Goal: Information Seeking & Learning: Learn about a topic

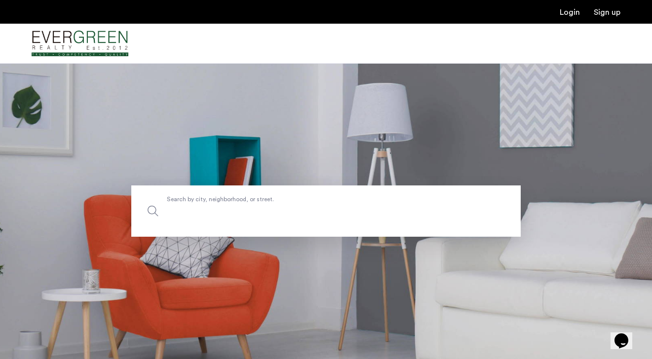
click at [225, 198] on label "Search by city, neighborhood, or street." at bounding box center [326, 211] width 390 height 51
click at [225, 198] on input "Search by city, neighborhood, or street." at bounding box center [326, 211] width 390 height 51
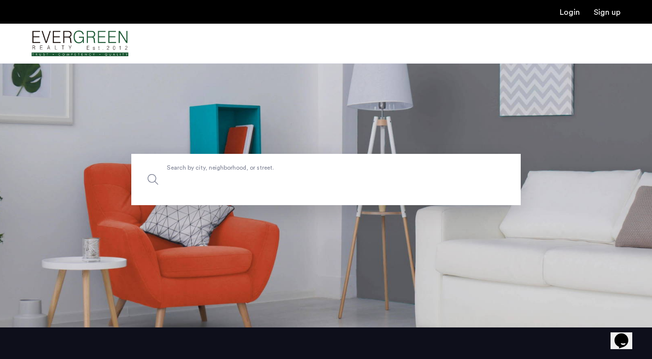
scroll to position [24, 0]
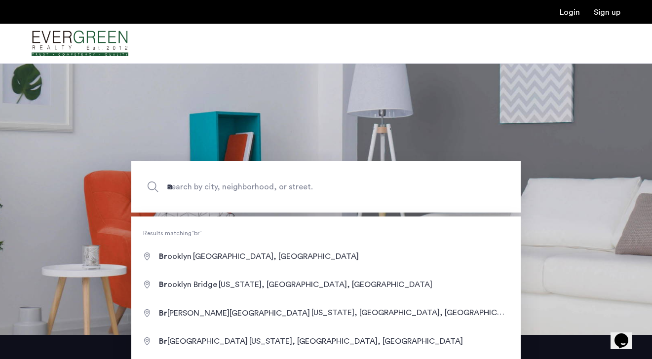
type input "**********"
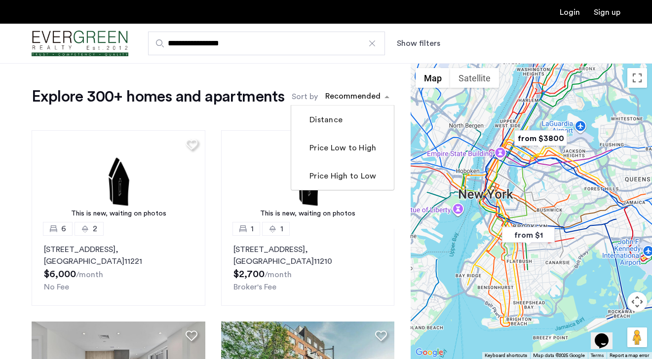
click at [349, 95] on div "sort-apartment" at bounding box center [353, 97] width 58 height 13
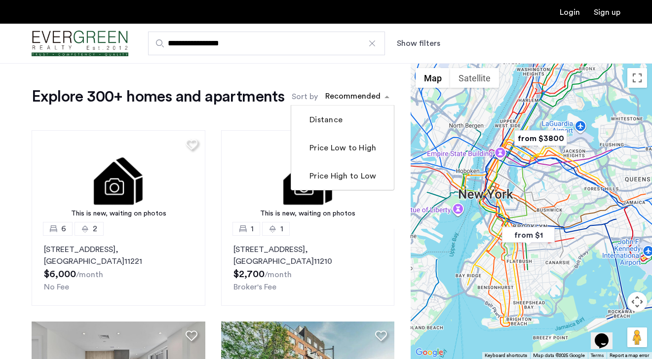
click at [407, 39] on button "Show filters" at bounding box center [418, 44] width 43 height 12
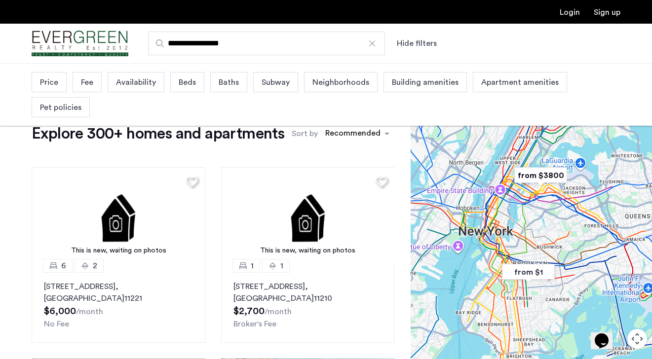
click at [38, 87] on div "Price" at bounding box center [49, 82] width 35 height 20
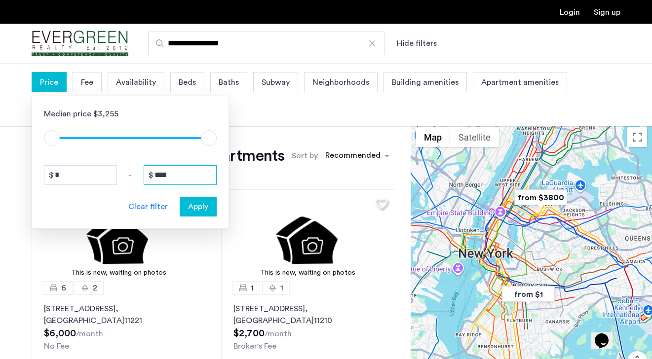
drag, startPoint x: 182, startPoint y: 171, endPoint x: 129, endPoint y: 171, distance: 52.8
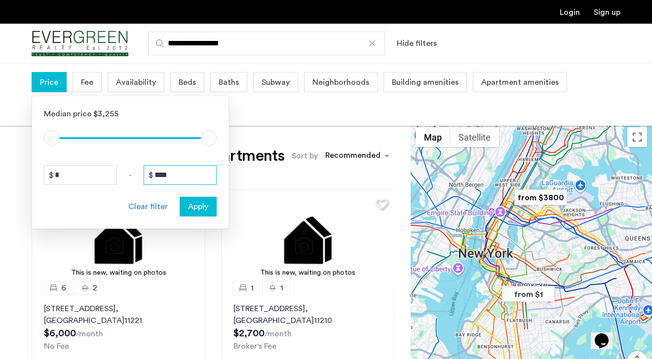
click at [129, 171] on div "* - ****" at bounding box center [130, 175] width 173 height 20
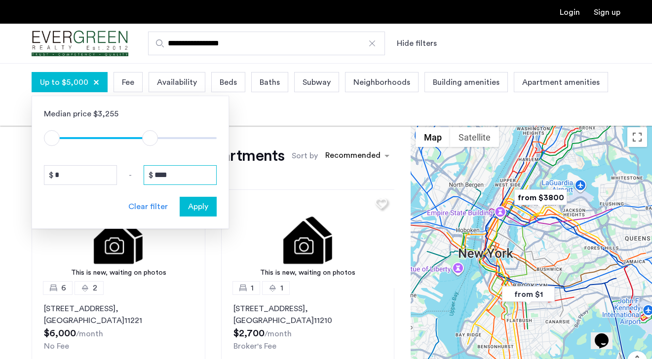
type input "****"
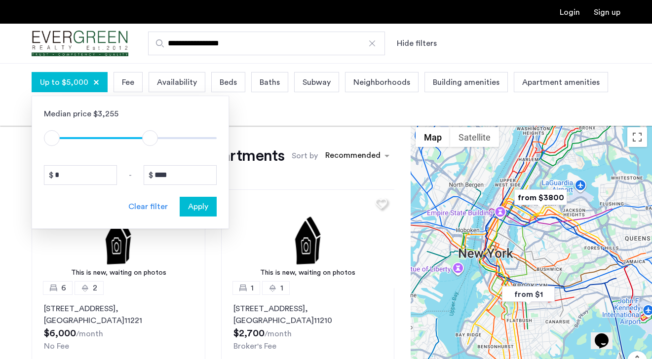
click at [197, 205] on span "Apply" at bounding box center [198, 207] width 20 height 12
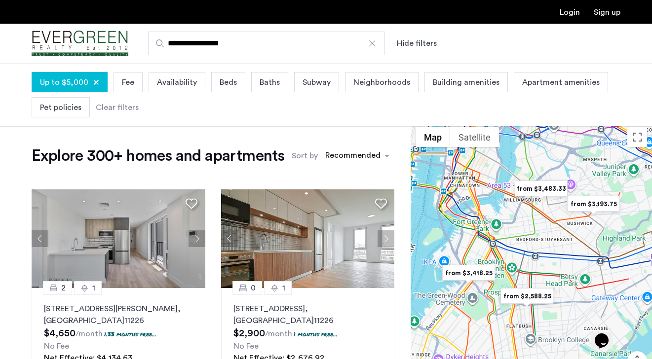
click at [46, 116] on div "Pet policies" at bounding box center [61, 107] width 58 height 20
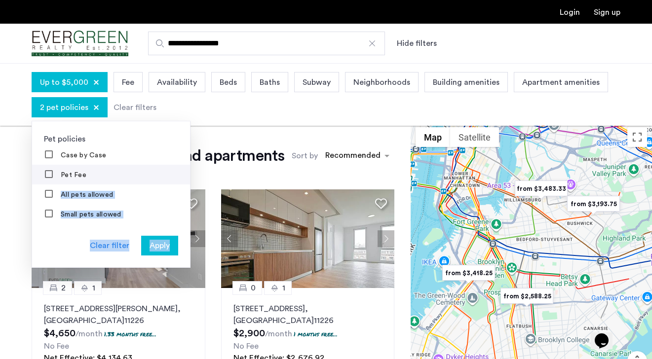
drag, startPoint x: 168, startPoint y: 256, endPoint x: 87, endPoint y: 180, distance: 111.1
click at [87, 181] on div "Pet policies Case by Case Pet Fee All pets allowed Small pets allowed Cats only…" at bounding box center [111, 194] width 159 height 147
click at [172, 242] on div "Apply" at bounding box center [159, 246] width 31 height 12
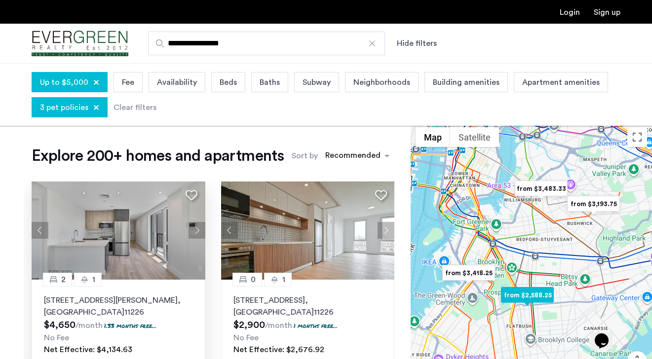
scroll to position [6, 0]
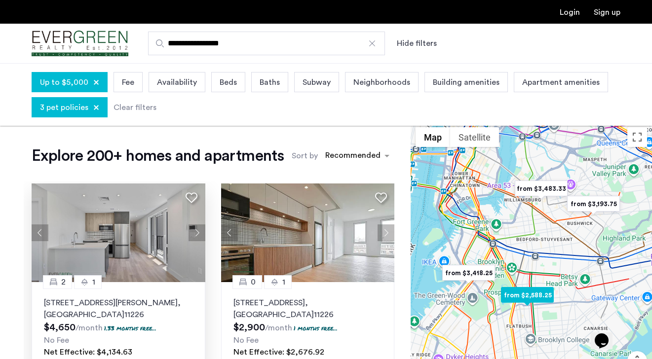
click at [196, 236] on button "Next apartment" at bounding box center [197, 233] width 17 height 17
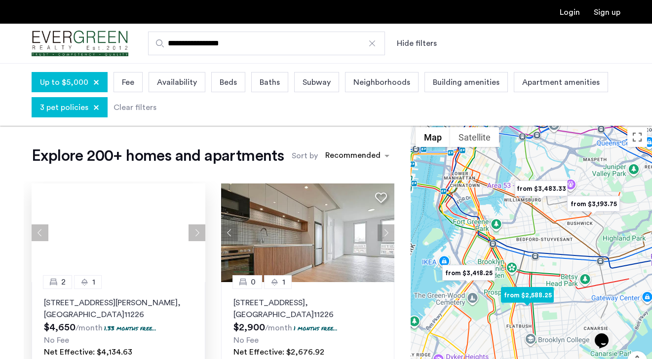
click at [196, 236] on div at bounding box center [119, 233] width 174 height 99
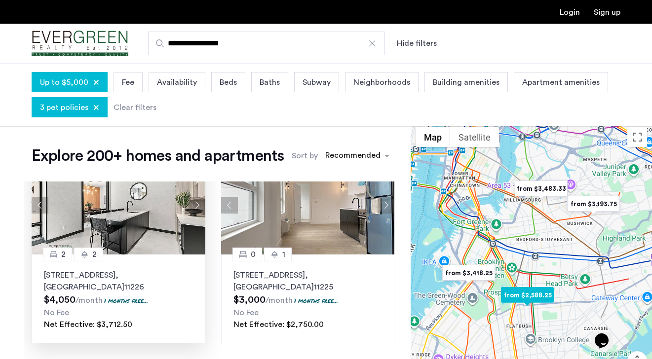
scroll to position [239, 0]
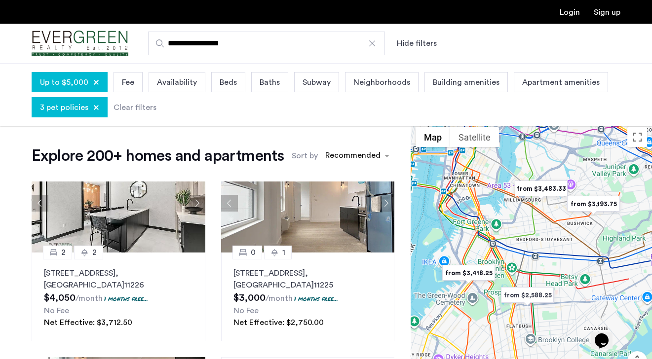
click at [226, 77] on span "Beds" at bounding box center [228, 83] width 17 height 12
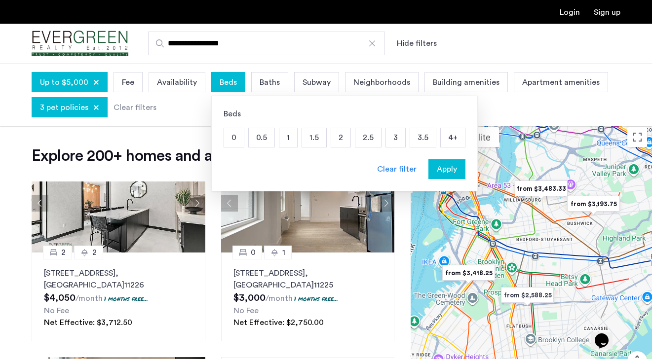
click at [340, 137] on p "2" at bounding box center [340, 137] width 19 height 19
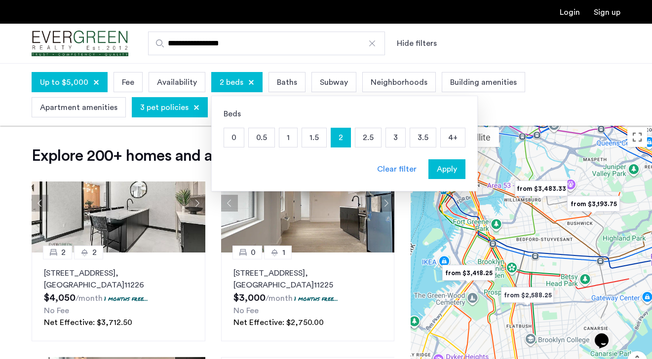
click at [369, 142] on p "2.5" at bounding box center [368, 137] width 26 height 19
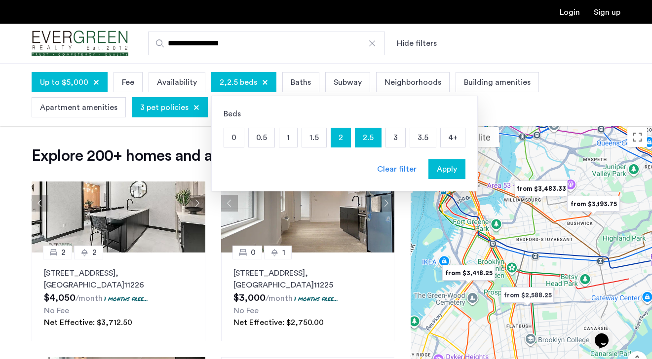
click at [393, 143] on p "3" at bounding box center [395, 137] width 19 height 19
click at [426, 142] on p "3.5" at bounding box center [423, 137] width 26 height 19
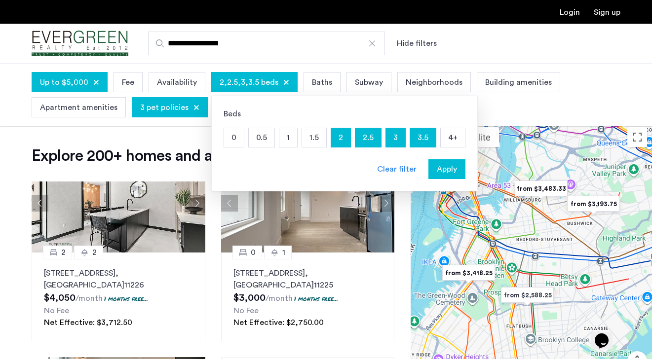
click at [444, 170] on span "Apply" at bounding box center [447, 169] width 20 height 12
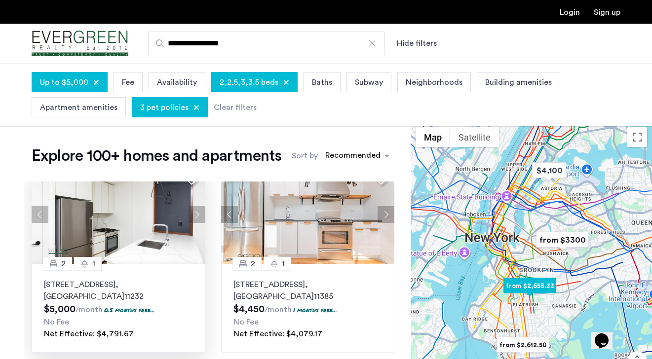
scroll to position [434, 0]
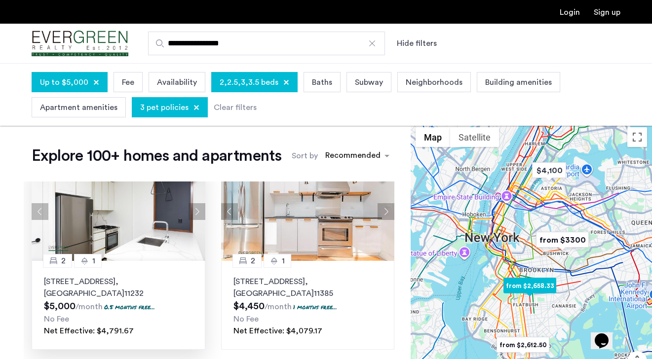
click at [199, 213] on button "Next apartment" at bounding box center [197, 211] width 17 height 17
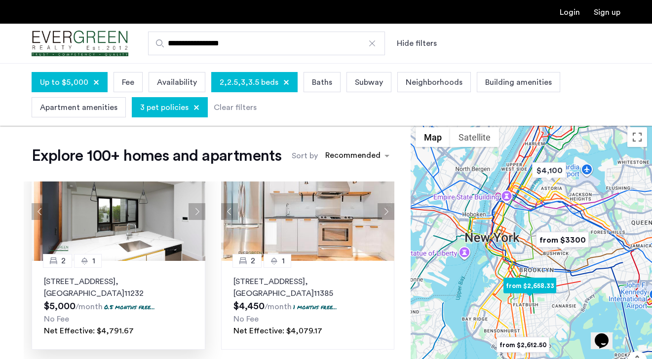
click at [196, 211] on button "Next apartment" at bounding box center [197, 211] width 17 height 17
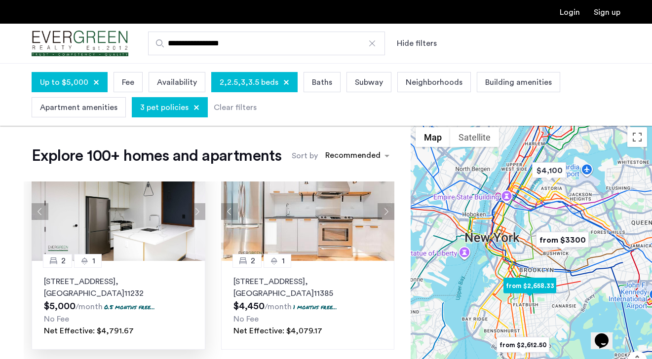
click at [196, 211] on button "Next apartment" at bounding box center [197, 211] width 17 height 17
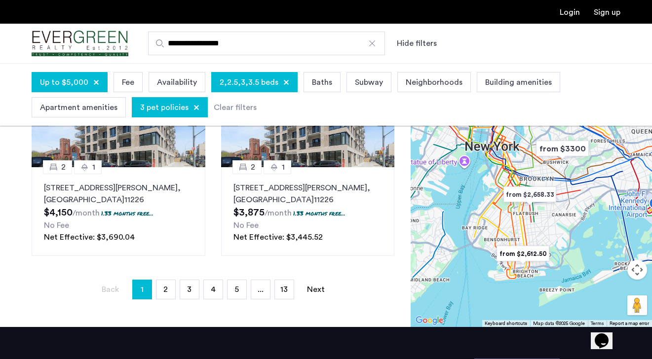
scroll to position [0, 0]
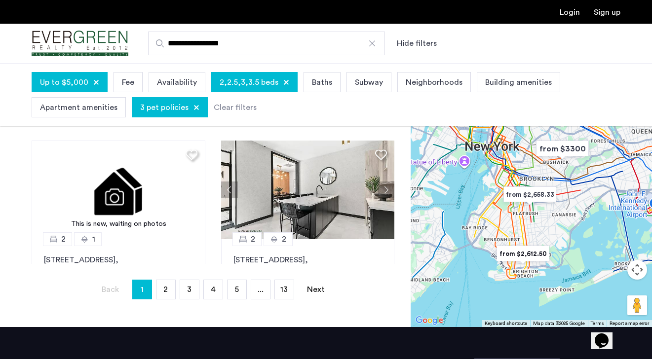
click at [421, 79] on span "Neighborhoods" at bounding box center [434, 83] width 57 height 12
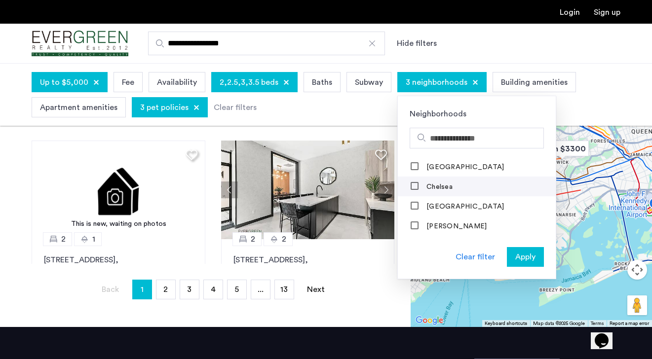
scroll to position [289, 0]
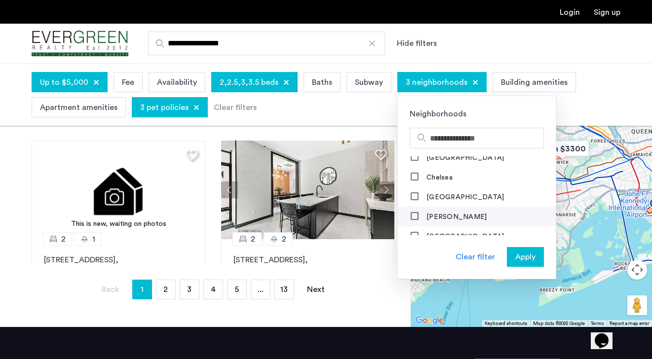
click at [406, 207] on mat-checkbox "[PERSON_NAME]" at bounding box center [477, 217] width 158 height 20
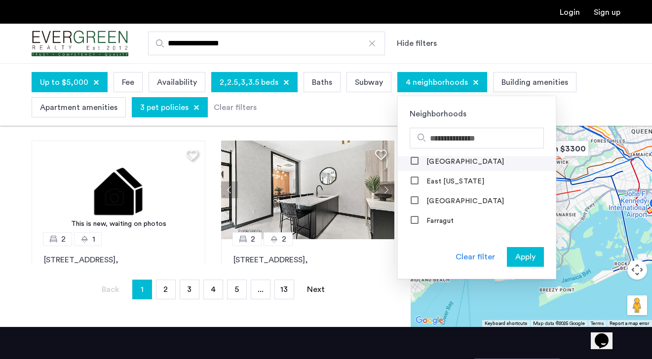
scroll to position [485, 0]
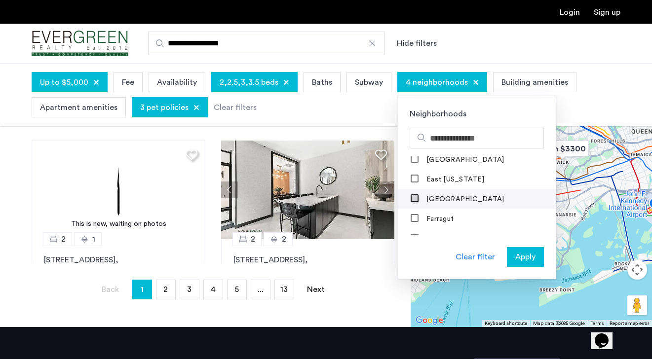
click at [411, 199] on div at bounding box center [415, 200] width 8 height 8
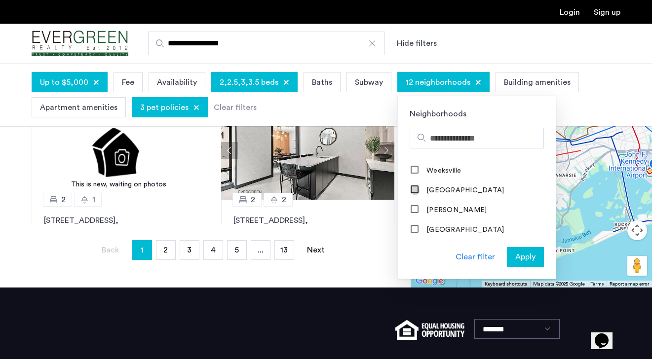
scroll to position [296, 0]
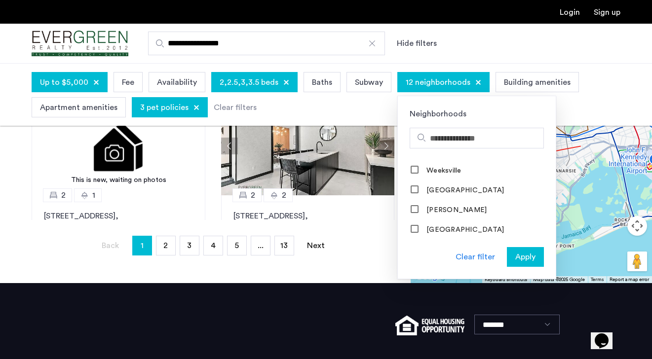
click at [524, 262] on span "Apply" at bounding box center [525, 257] width 20 height 12
